Goal: Check status

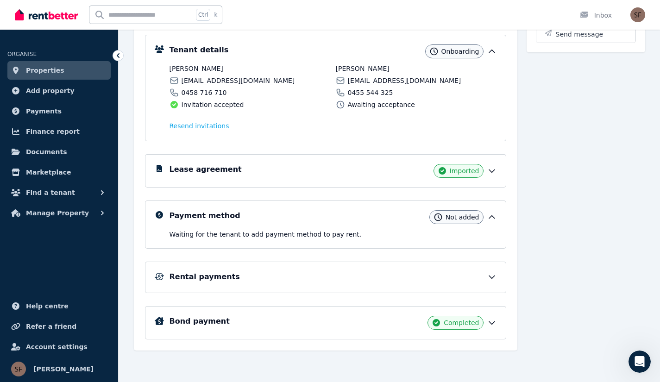
scroll to position [135, 0]
click at [488, 219] on icon at bounding box center [491, 217] width 9 height 9
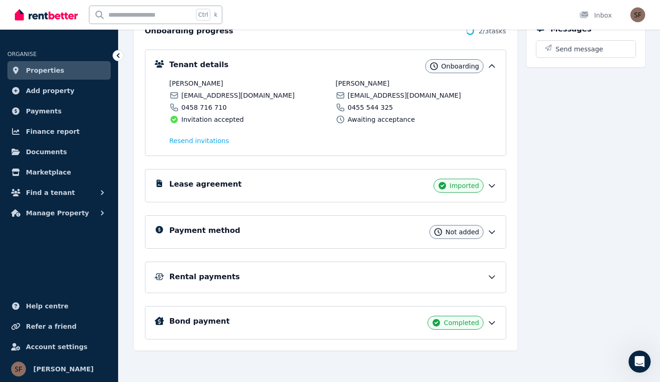
click at [493, 234] on icon at bounding box center [491, 231] width 9 height 9
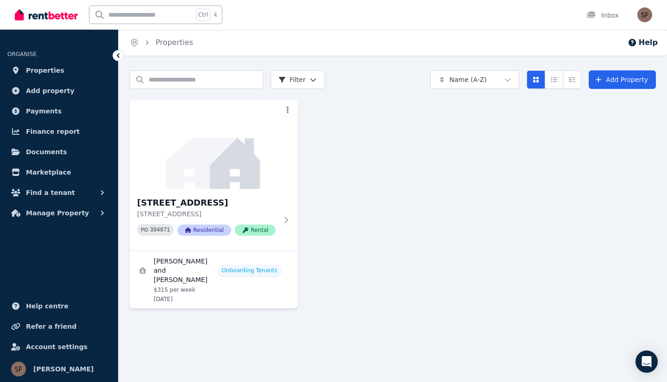
click at [221, 157] on img at bounding box center [214, 144] width 168 height 89
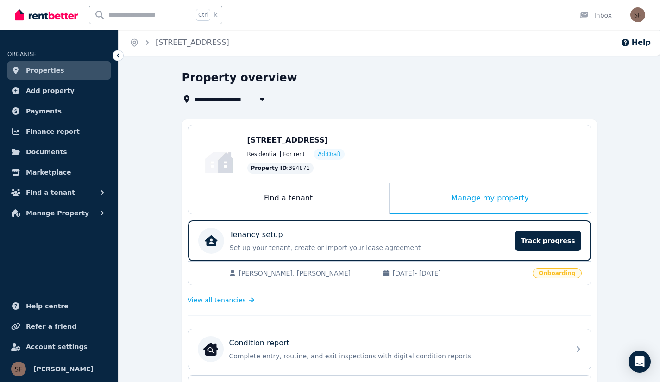
scroll to position [108, 0]
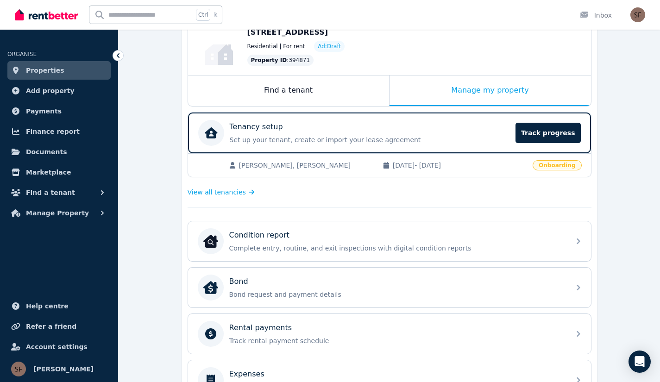
click at [545, 132] on span "Track progress" at bounding box center [547, 133] width 65 height 20
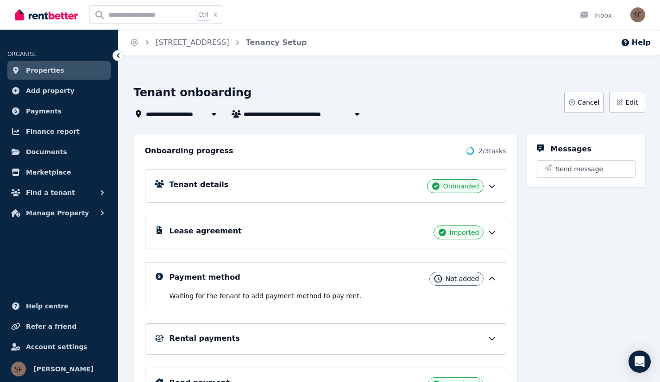
scroll to position [62, 0]
